Goal: Task Accomplishment & Management: Manage account settings

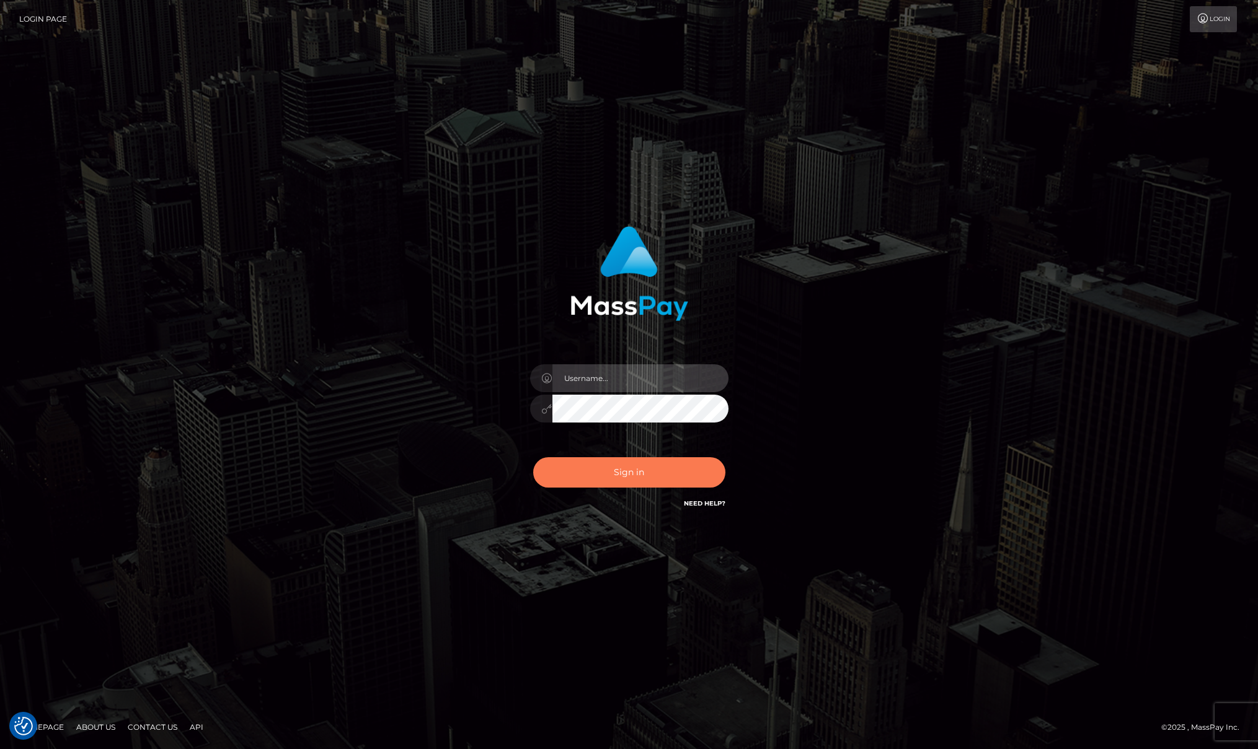
type input "Josue perales"
click at [622, 472] on button "Sign in" at bounding box center [629, 473] width 192 height 30
type input "[PERSON_NAME]"
click at [641, 480] on button "Sign in" at bounding box center [629, 473] width 192 height 30
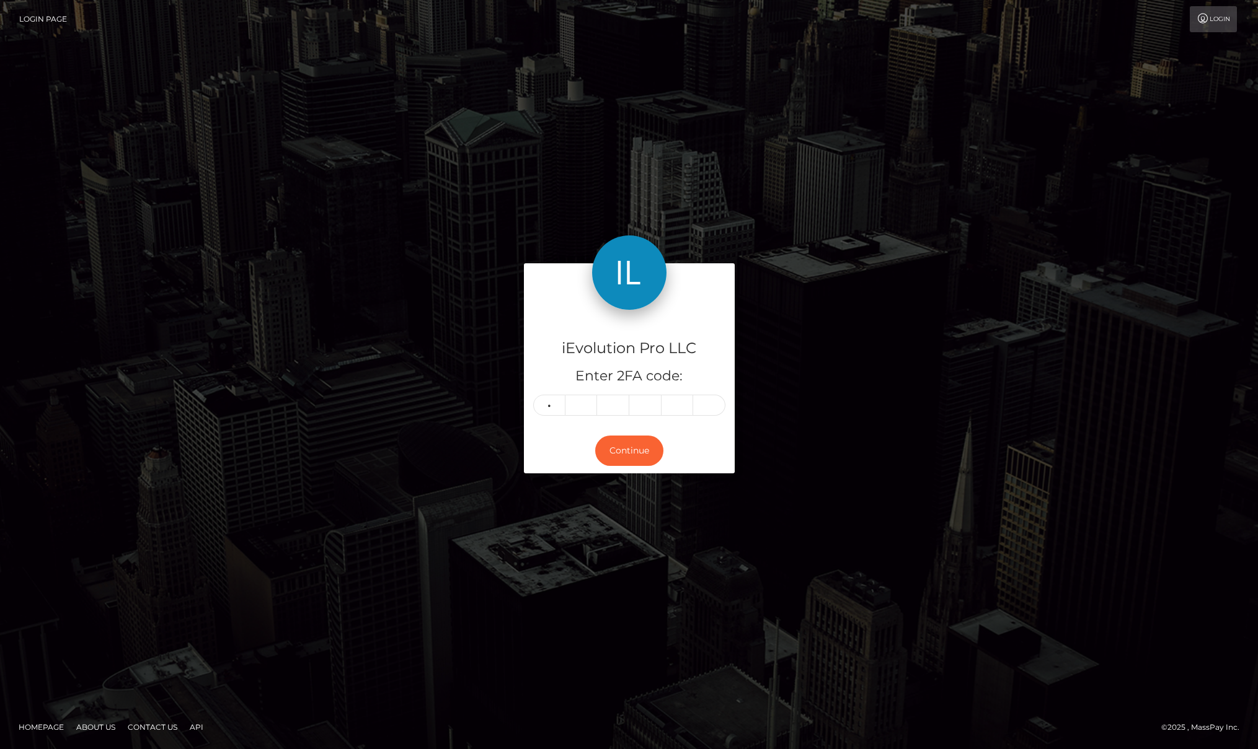
type input "1"
type input "3"
type input "6"
type input "9"
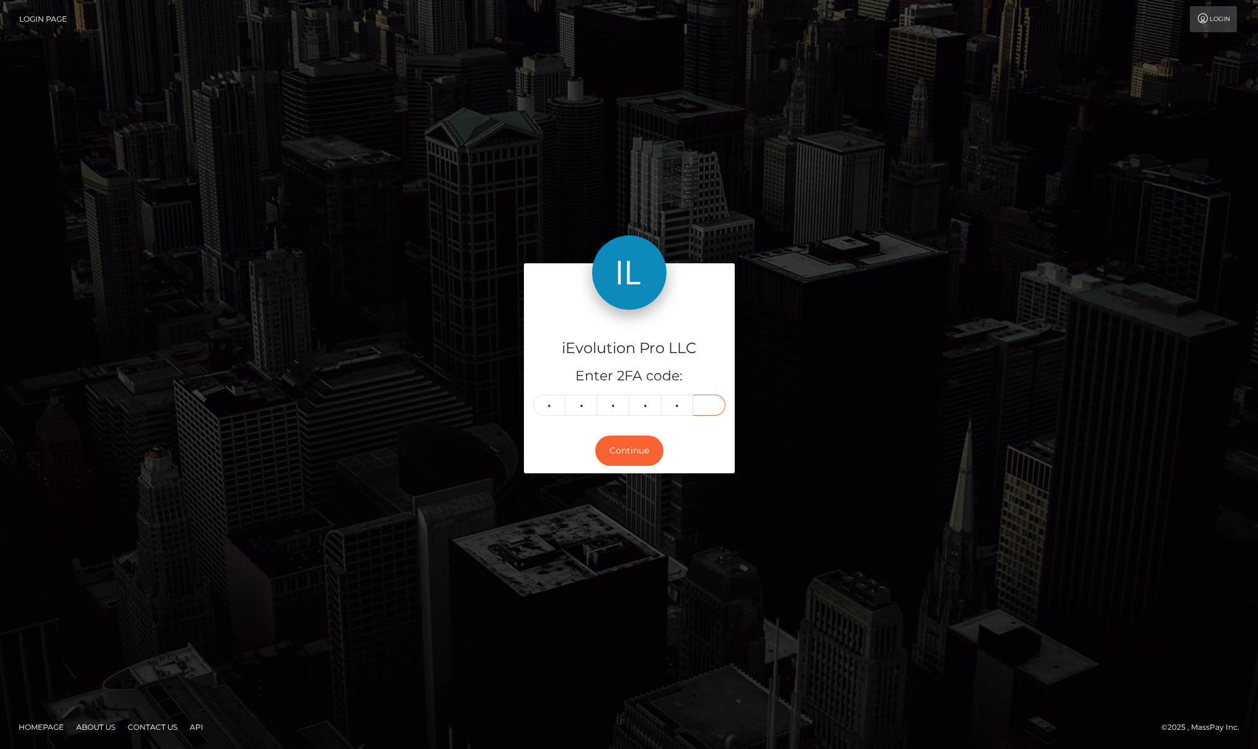
type input "5"
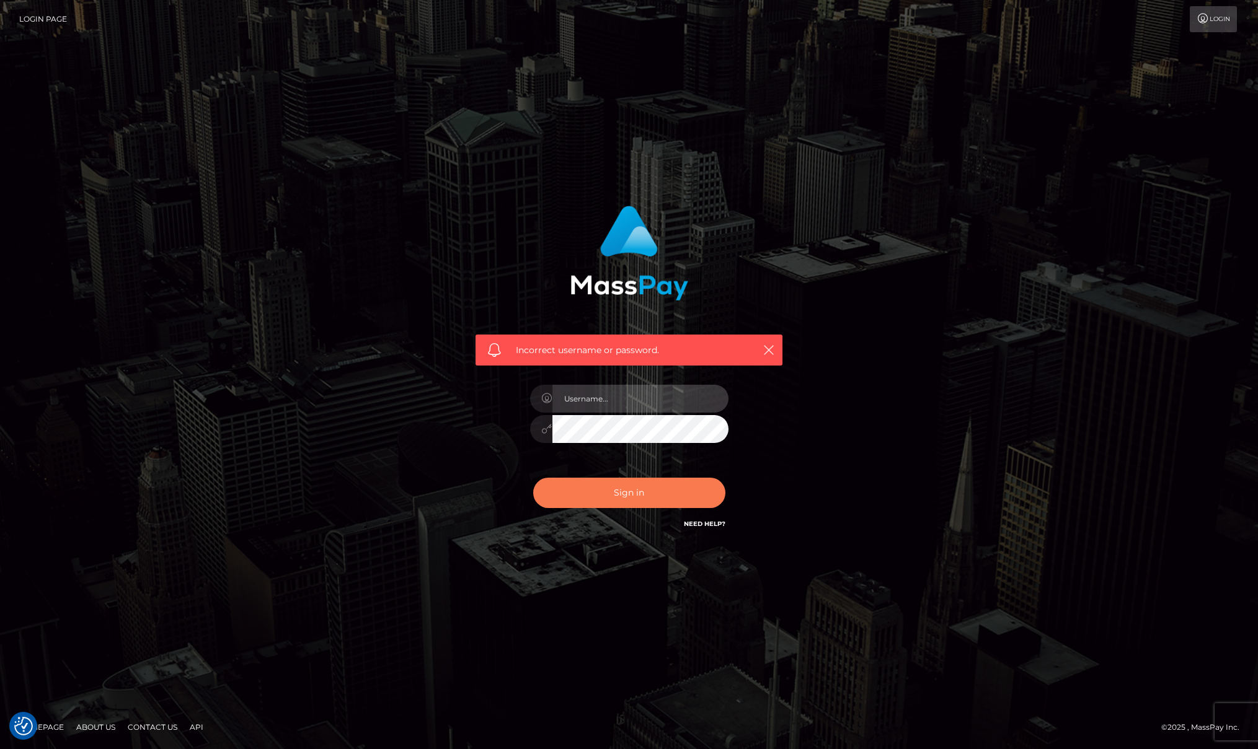
type input "[PERSON_NAME]"
click at [634, 493] on button "Sign in" at bounding box center [629, 493] width 192 height 30
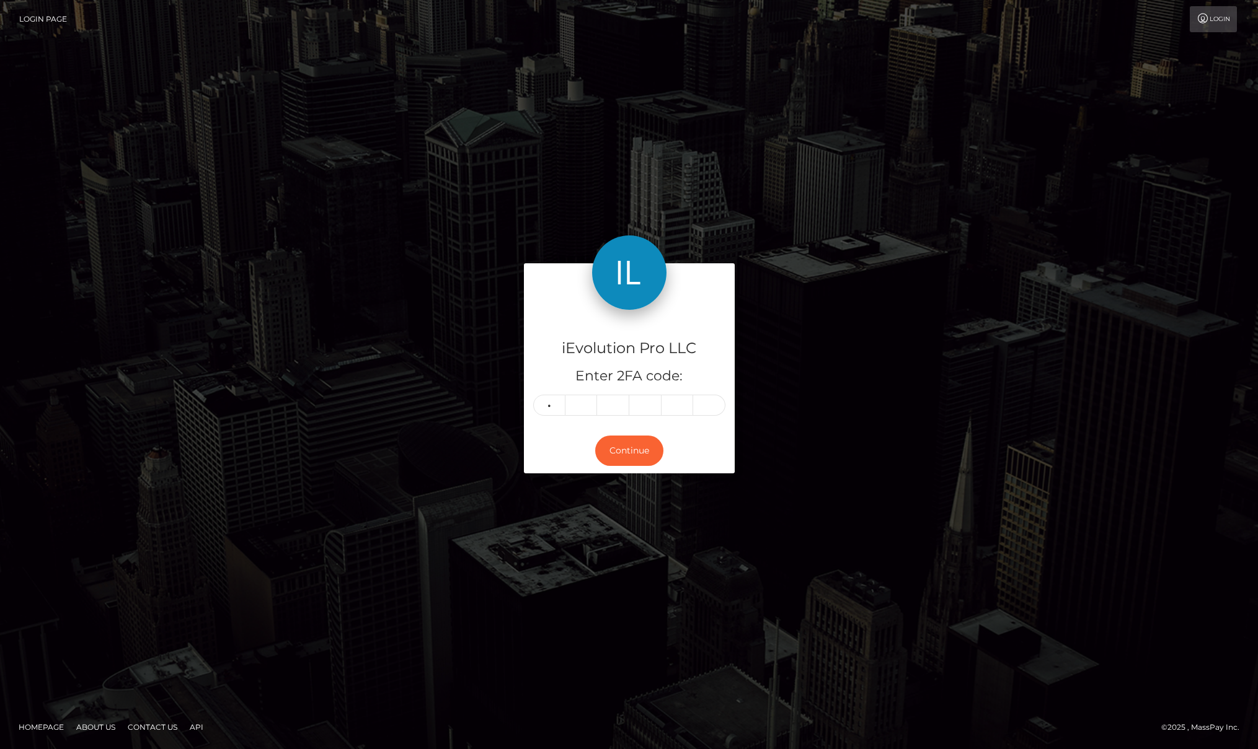
type input "2"
type input "4"
type input "5"
type input "7"
type input "9"
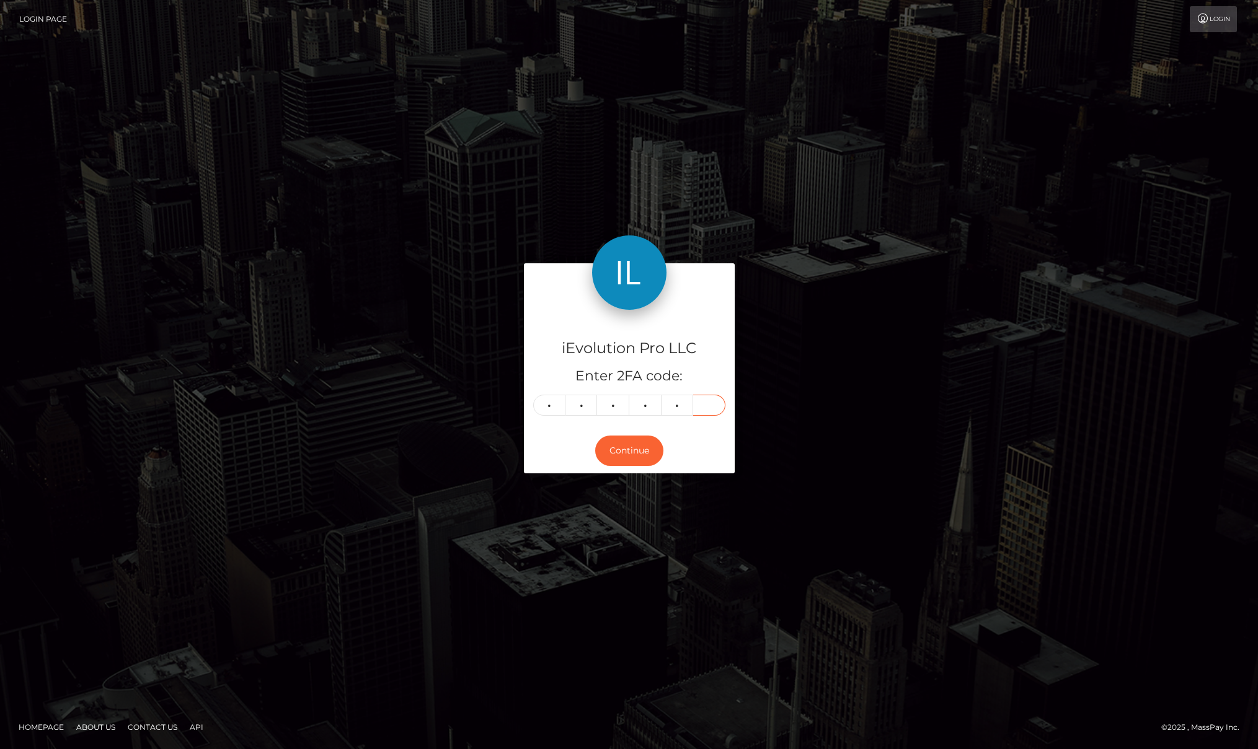
type input "8"
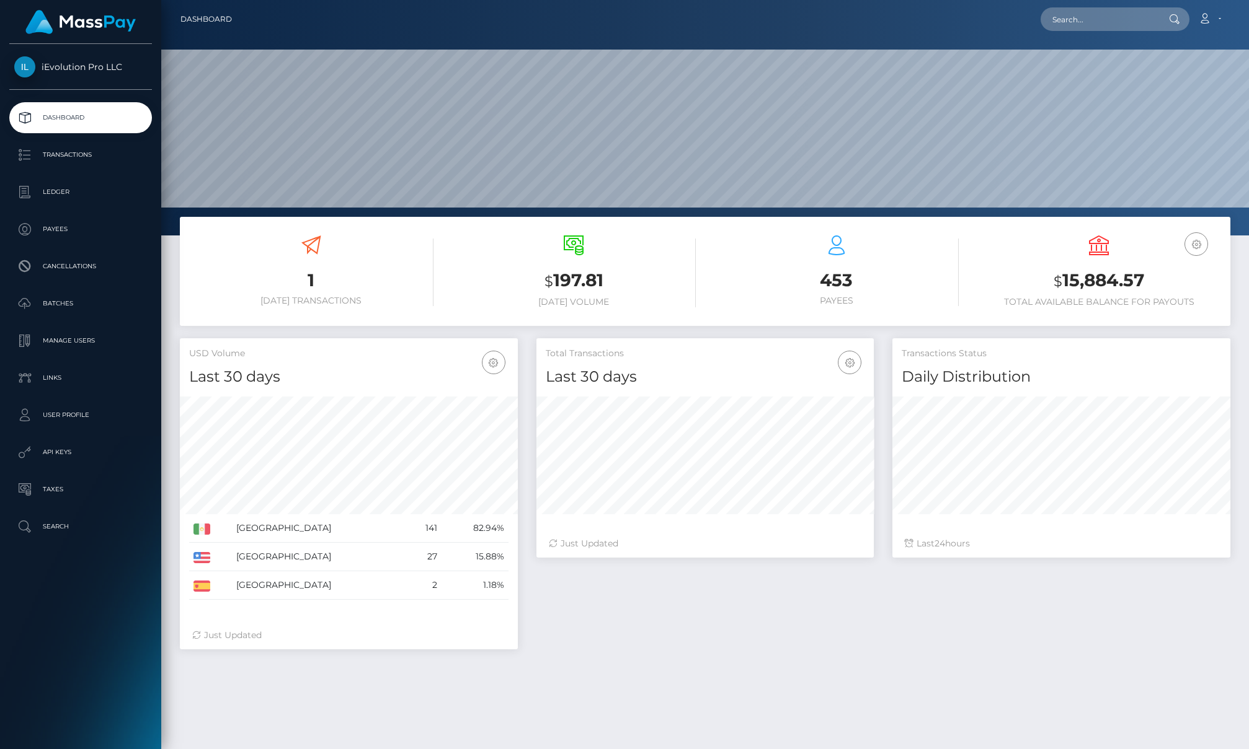
scroll to position [220, 337]
